Goal: Transaction & Acquisition: Purchase product/service

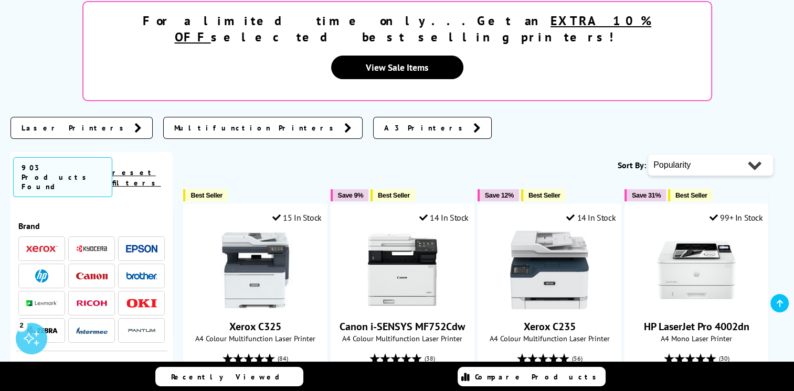
click at [130, 270] on span at bounding box center [141, 276] width 31 height 13
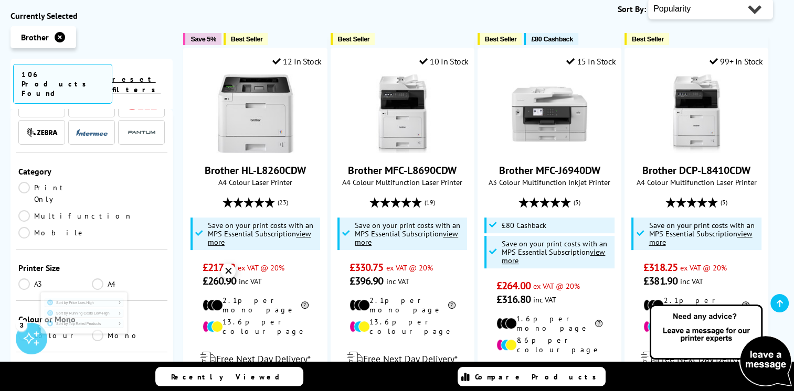
scroll to position [157, 0]
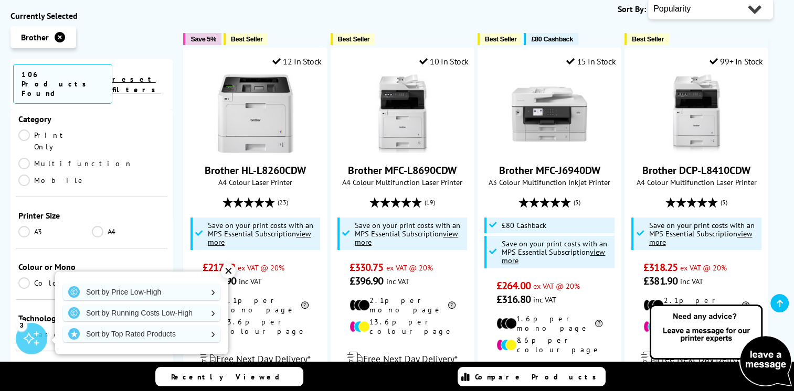
click at [20, 226] on link "A3" at bounding box center [54, 232] width 73 height 12
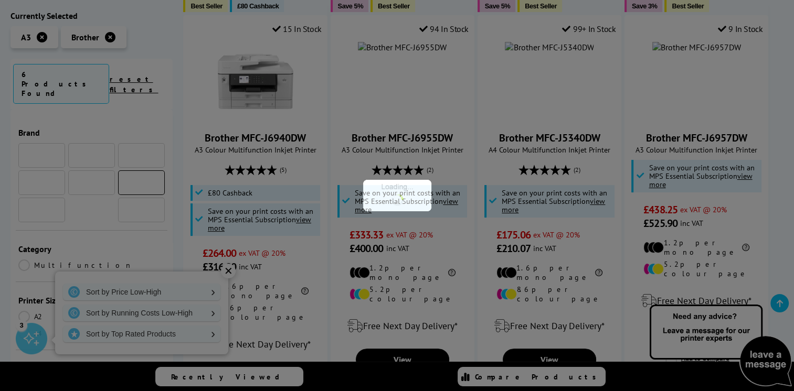
scroll to position [157, 0]
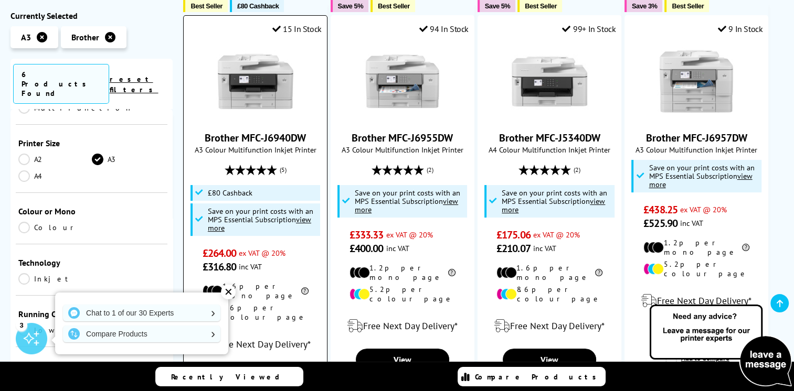
click at [229, 271] on span "£316.80" at bounding box center [220, 267] width 34 height 14
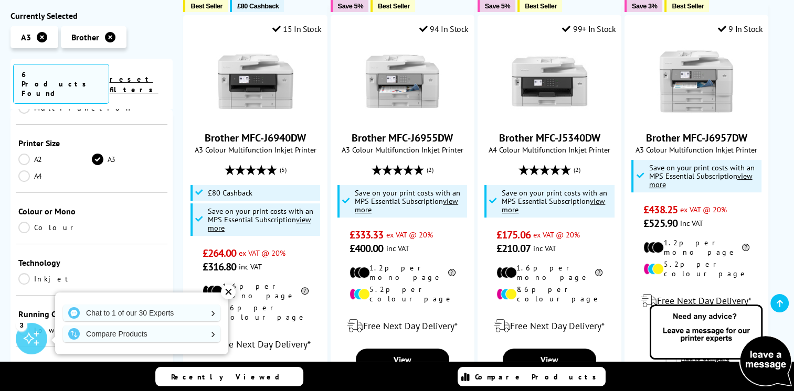
click at [227, 295] on div "✕" at bounding box center [228, 292] width 15 height 15
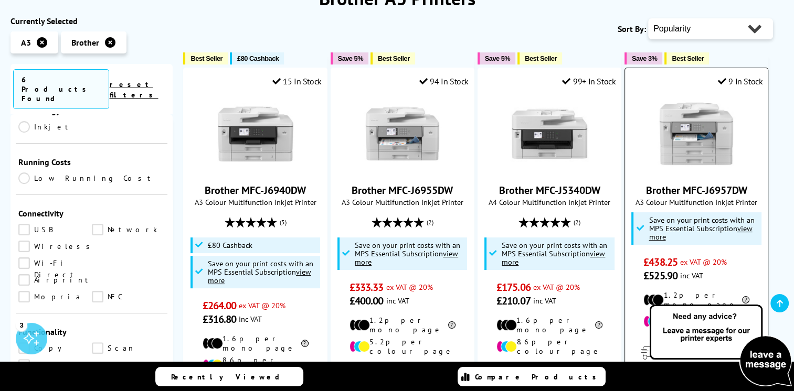
click at [719, 149] on img at bounding box center [696, 133] width 79 height 79
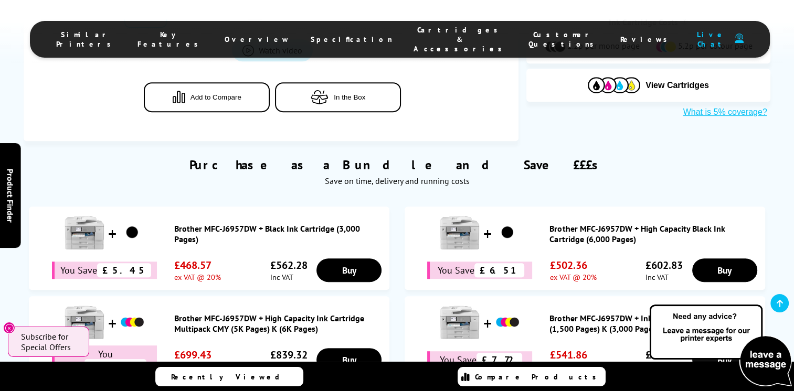
scroll to position [315, 0]
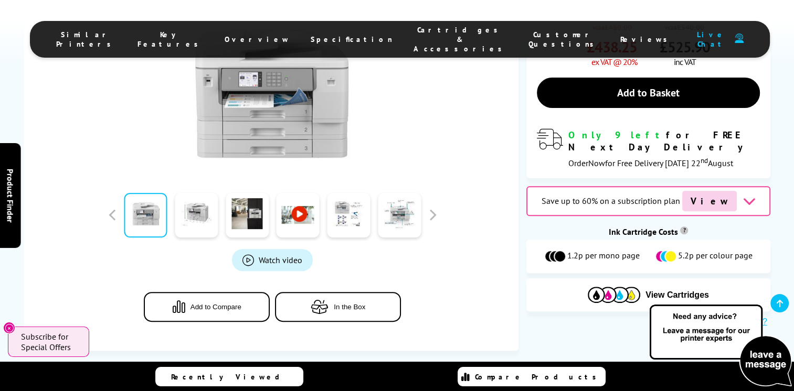
click at [292, 105] on img at bounding box center [272, 65] width 206 height 206
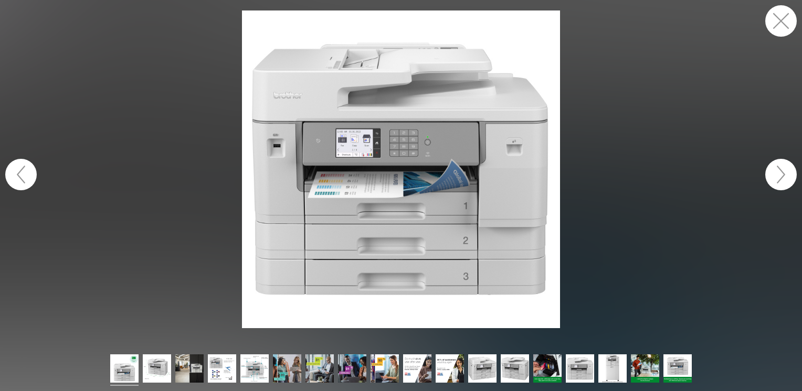
click at [784, 171] on button "button" at bounding box center [780, 174] width 31 height 31
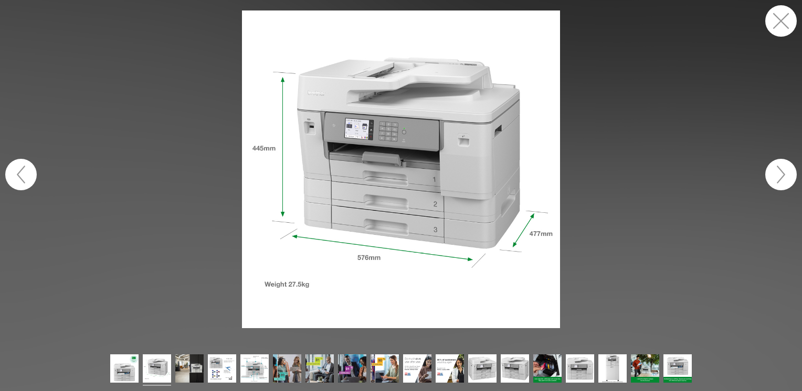
click at [784, 171] on button "button" at bounding box center [780, 174] width 31 height 31
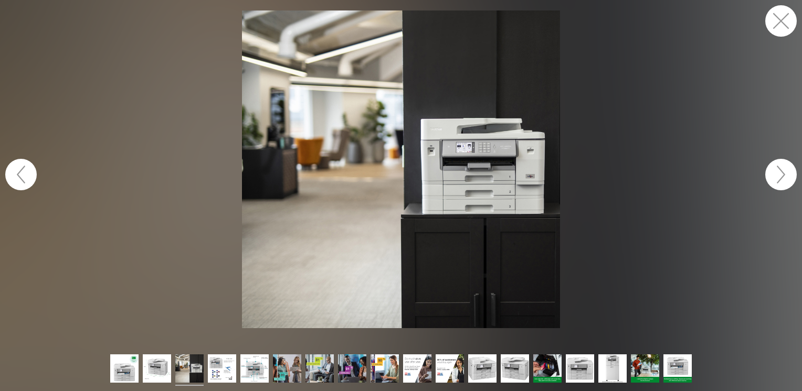
click at [784, 171] on button "button" at bounding box center [780, 174] width 31 height 31
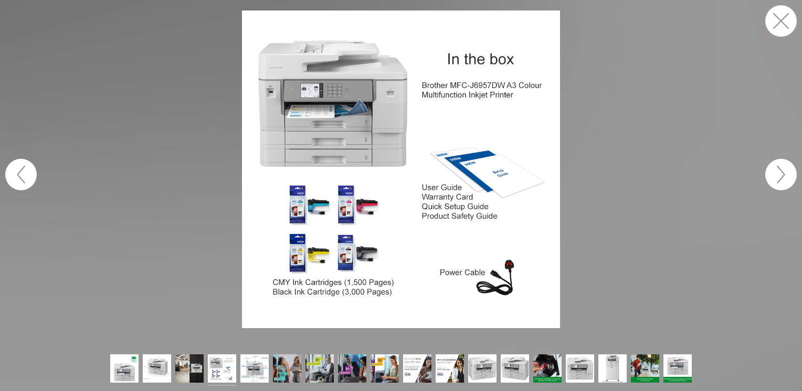
click at [784, 171] on button "button" at bounding box center [780, 174] width 31 height 31
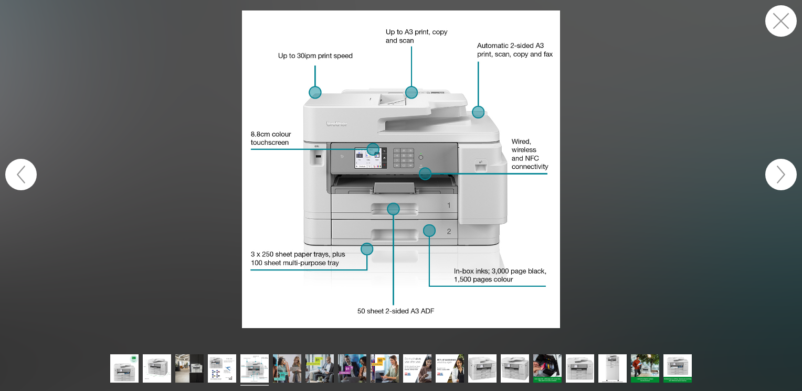
click at [784, 171] on button "button" at bounding box center [780, 174] width 31 height 31
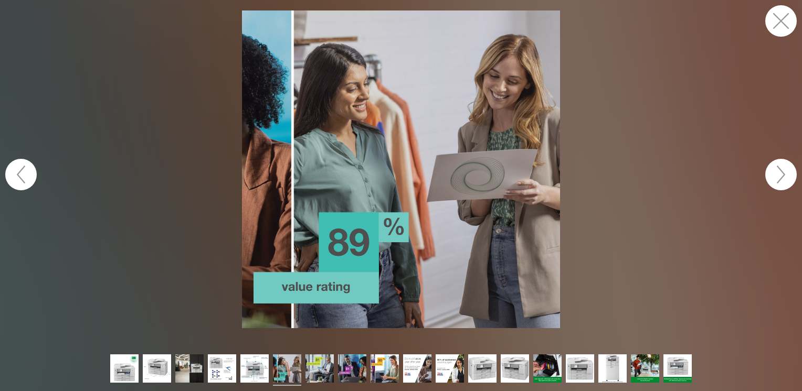
click at [784, 171] on button "button" at bounding box center [780, 174] width 31 height 31
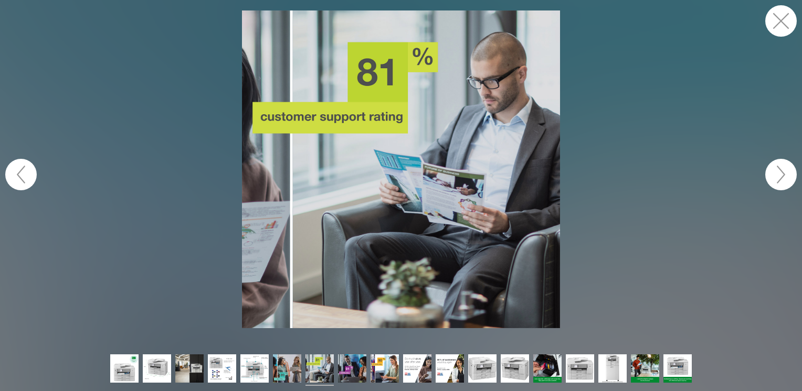
click at [784, 171] on button "button" at bounding box center [780, 174] width 31 height 31
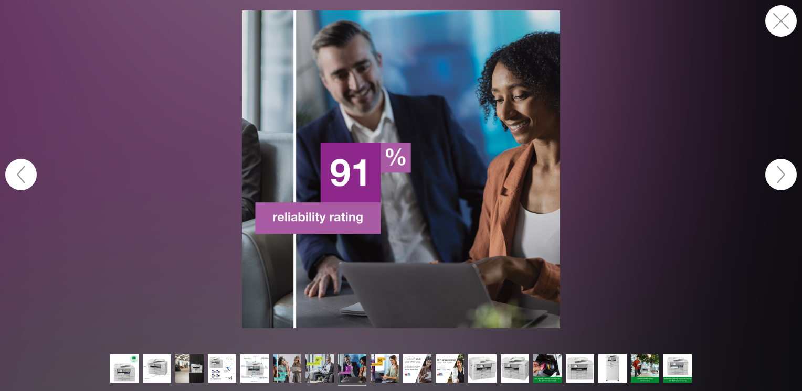
click at [778, 173] on button "button" at bounding box center [780, 174] width 31 height 31
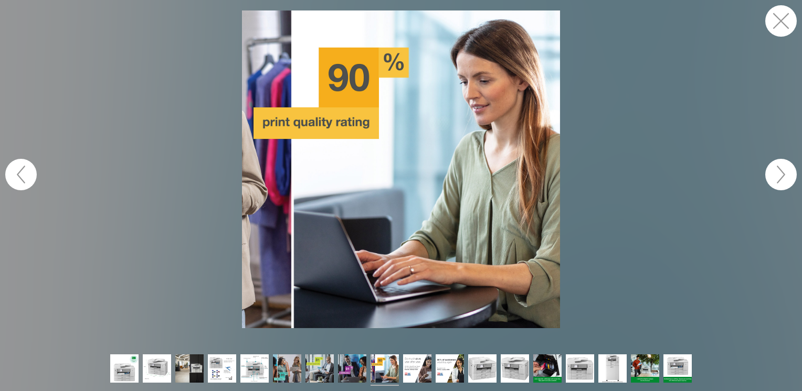
click at [778, 173] on button "button" at bounding box center [780, 174] width 31 height 31
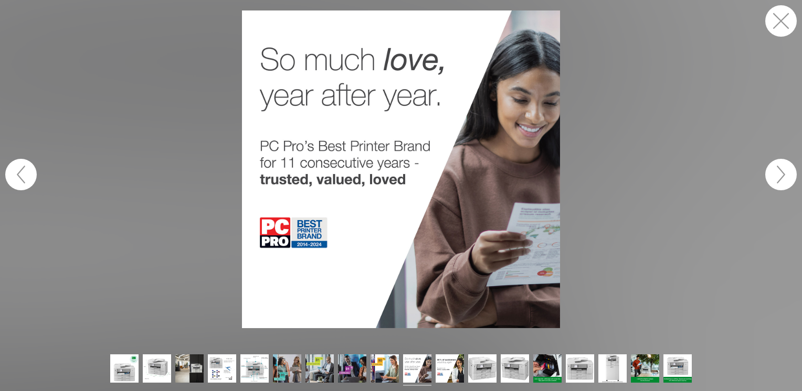
click at [778, 173] on button "button" at bounding box center [780, 174] width 31 height 31
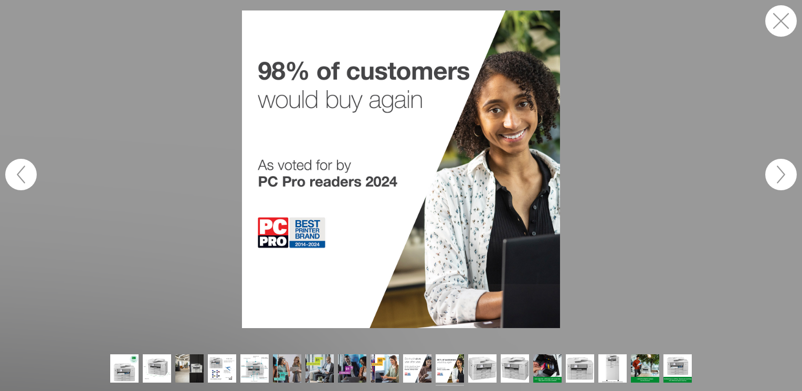
click at [779, 168] on button "button" at bounding box center [780, 174] width 31 height 31
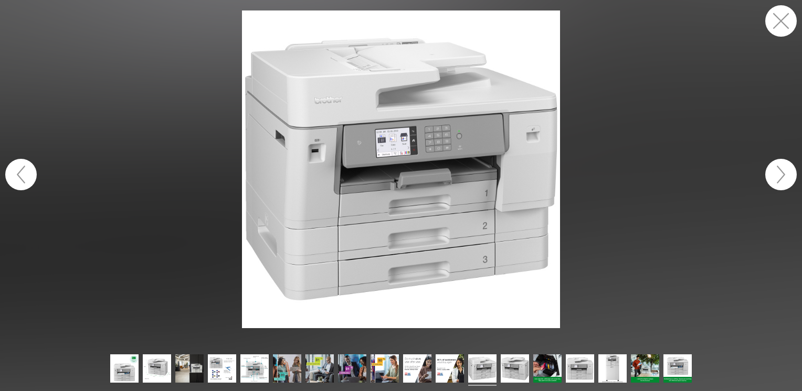
click at [789, 23] on button "button" at bounding box center [780, 20] width 31 height 31
